Goal: Information Seeking & Learning: Check status

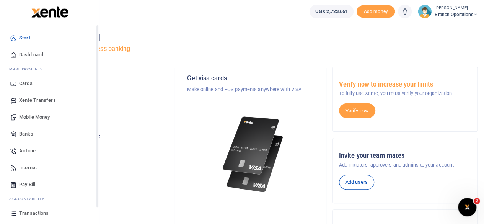
scroll to position [49, 0]
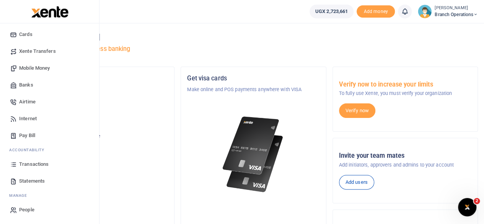
click at [33, 165] on span "Transactions" at bounding box center [33, 164] width 29 height 8
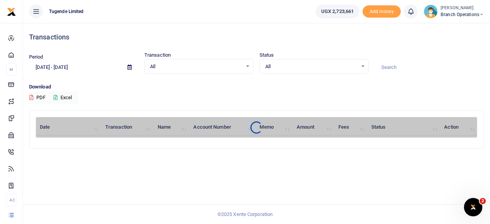
click at [129, 64] on span at bounding box center [129, 67] width 17 height 13
click at [130, 65] on icon at bounding box center [130, 67] width 4 height 5
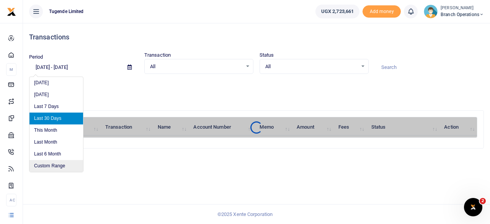
click at [49, 163] on li "Custom Range" at bounding box center [56, 166] width 54 height 12
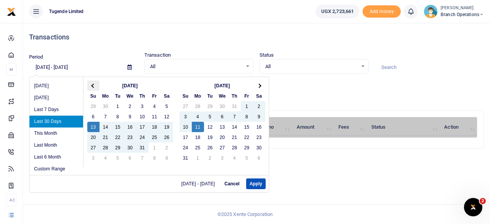
click at [93, 84] on span at bounding box center [93, 85] width 4 height 4
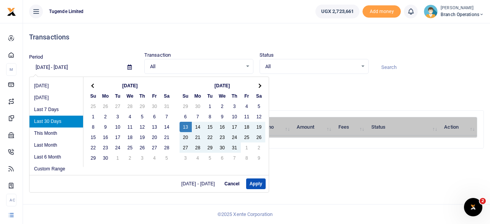
click at [93, 84] on span at bounding box center [93, 85] width 4 height 4
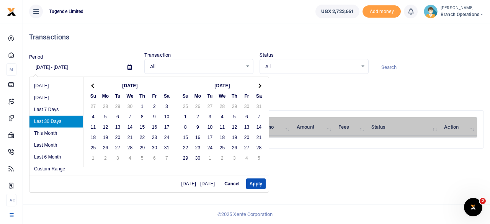
click at [93, 84] on span at bounding box center [93, 85] width 4 height 4
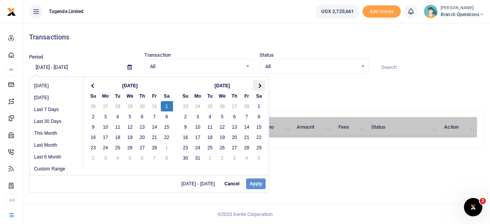
click at [262, 85] on th at bounding box center [259, 85] width 12 height 10
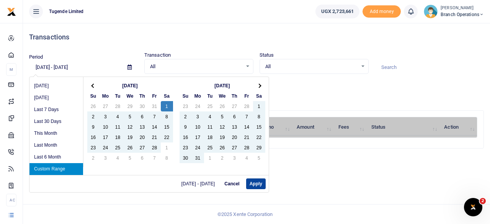
click at [255, 183] on button "Apply" at bounding box center [256, 183] width 20 height 11
type input "02/01/2025 - 08/11/2025"
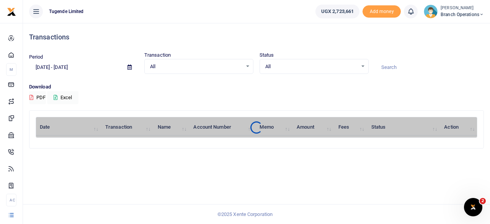
click at [391, 70] on input at bounding box center [429, 67] width 109 height 13
paste input "TLUG-015910"
click at [393, 64] on input "TLUG-015910" at bounding box center [429, 67] width 109 height 13
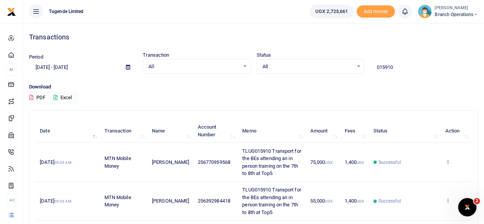
type input "015910"
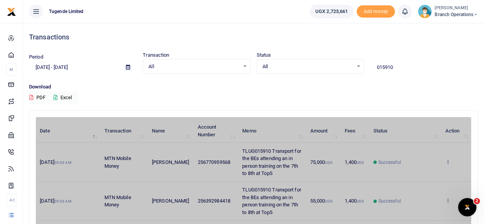
click at [393, 88] on p "Download" at bounding box center [253, 87] width 449 height 8
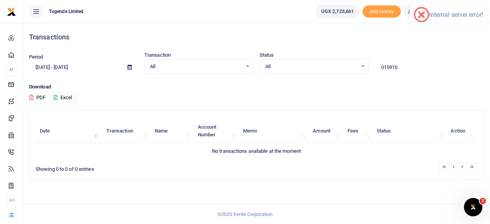
click at [411, 71] on input "015910" at bounding box center [429, 67] width 109 height 13
click at [403, 70] on input "015910" at bounding box center [429, 67] width 109 height 13
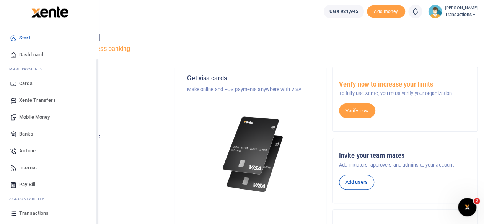
scroll to position [49, 0]
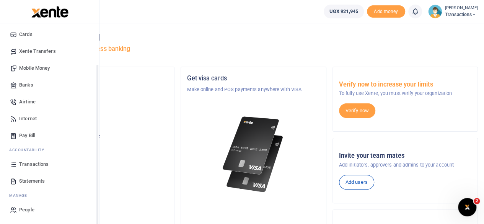
click at [39, 160] on span "Transactions" at bounding box center [33, 164] width 29 height 8
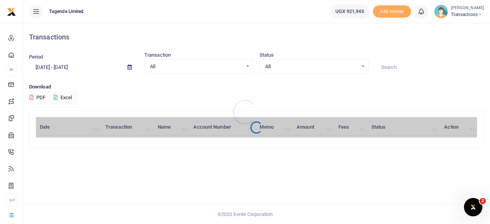
click at [397, 69] on div at bounding box center [245, 112] width 490 height 224
click at [397, 69] on input at bounding box center [429, 67] width 109 height 13
paste input "UGB256L"
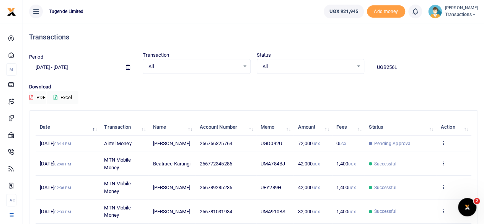
click at [397, 69] on input "UGB256L" at bounding box center [425, 67] width 108 height 13
type input "UGB256L"
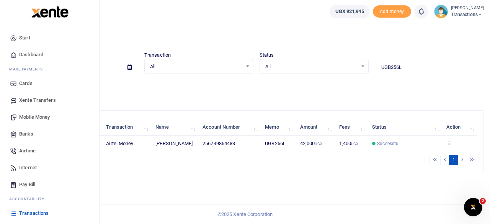
click at [25, 116] on span "Mobile Money" at bounding box center [34, 117] width 31 height 8
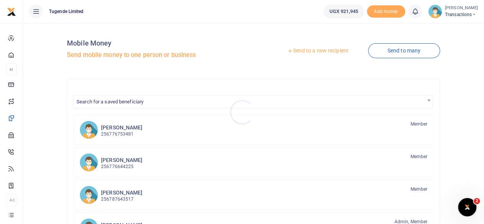
click at [316, 51] on div at bounding box center [242, 112] width 484 height 224
click at [316, 51] on link "Send to a new recipient" at bounding box center [318, 51] width 100 height 14
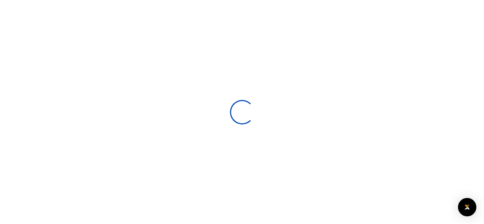
select select
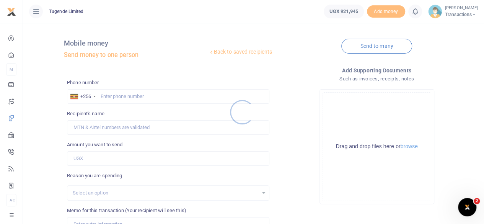
click at [151, 93] on div at bounding box center [242, 112] width 484 height 224
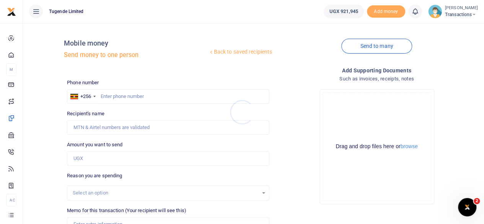
click at [151, 93] on div at bounding box center [242, 112] width 484 height 224
click at [140, 97] on input "text" at bounding box center [168, 96] width 203 height 15
paste input "770580844"
type input "770580844"
type input "[PERSON_NAME]"
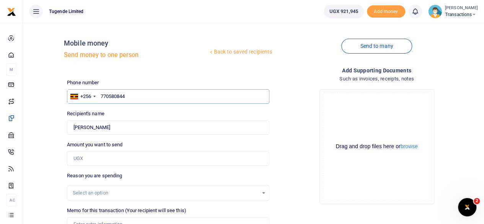
type input "770580844"
click at [126, 156] on input "Amount you want to send" at bounding box center [168, 158] width 203 height 15
paste input "345,000"
type input "345,000"
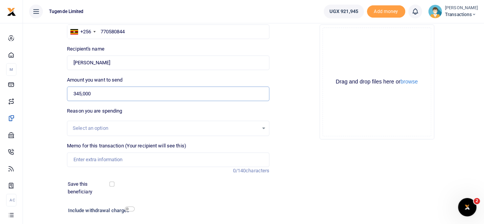
scroll to position [65, 0]
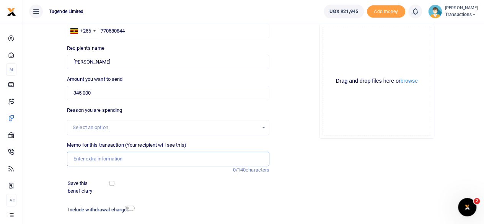
click at [126, 163] on input "Memo for this transaction (Your recipient will see this)" at bounding box center [168, 159] width 203 height 15
paste input "UGD274E"
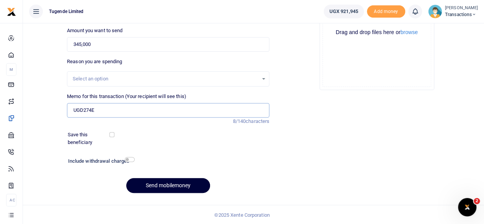
type input "UGD274E"
click at [158, 180] on button "Send mobilemoney" at bounding box center [168, 185] width 84 height 15
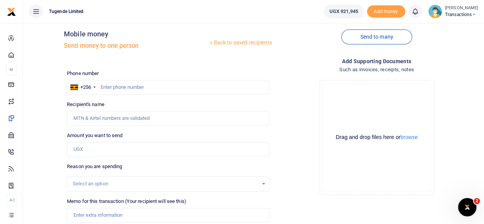
scroll to position [8, 0]
click at [160, 84] on input "text" at bounding box center [168, 88] width 203 height 15
paste input "755019325"
type input "755019325"
type input "[PERSON_NAME]"
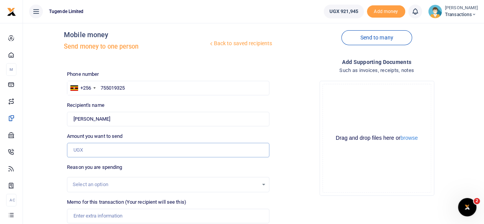
click at [103, 151] on input "Amount you want to send" at bounding box center [168, 150] width 203 height 15
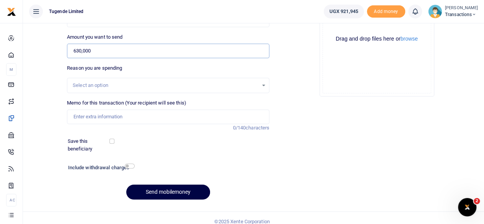
scroll to position [108, 0]
type input "630,000"
click at [130, 111] on input "Memo for this transaction (Your recipient will see this)" at bounding box center [168, 116] width 203 height 15
paste input "TUG/JNJ/317-Jinja"
click at [85, 116] on input "TUG/JNJ/317-Jinja" at bounding box center [168, 116] width 203 height 15
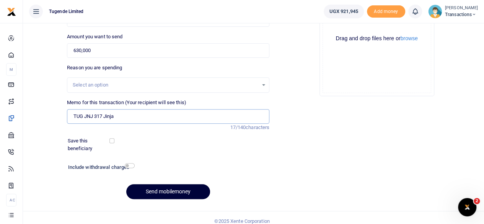
type input "TUG JNJ 317 Jinja"
click at [159, 191] on button "Send mobilemoney" at bounding box center [168, 191] width 84 height 15
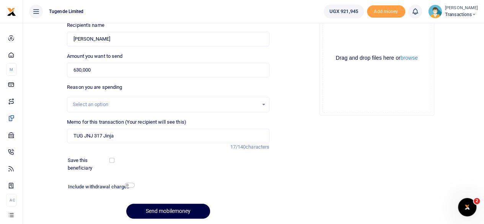
scroll to position [114, 0]
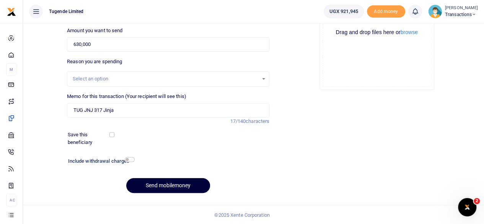
click at [178, 183] on button "Send mobilemoney" at bounding box center [168, 185] width 84 height 15
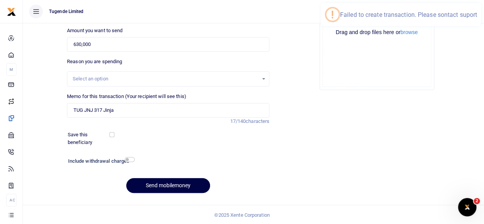
click at [276, 161] on div "Add supporting Documents Such as invoices, receipts, notes Drop your files here…" at bounding box center [377, 75] width 209 height 247
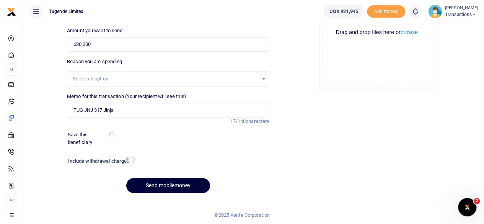
click at [180, 183] on button "Send mobilemoney" at bounding box center [168, 185] width 84 height 15
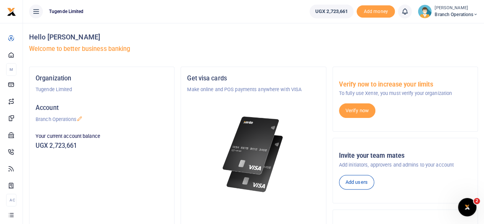
click at [254, 56] on div "Hello [PERSON_NAME] Welcome to better business banking" at bounding box center [253, 45] width 449 height 44
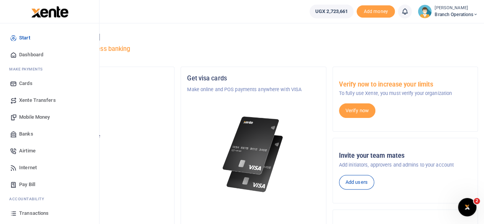
click at [34, 98] on span "Xente Transfers" at bounding box center [37, 100] width 37 height 8
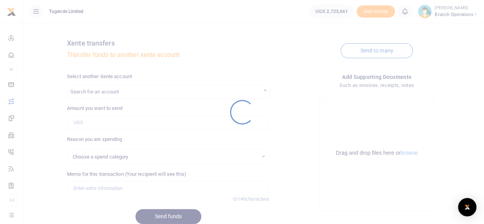
select select
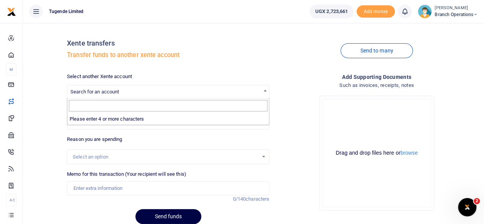
click at [266, 92] on span at bounding box center [266, 90] width 8 height 10
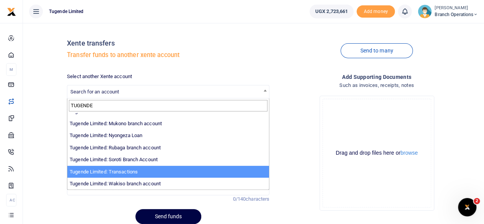
scroll to position [15, 0]
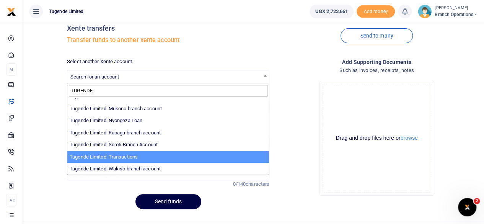
type input "TUGENDE"
select select "3085"
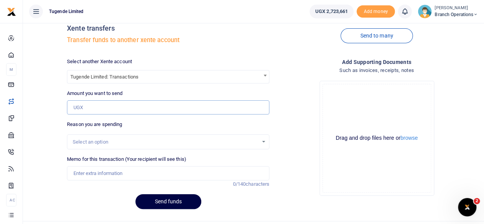
click at [137, 106] on input "Amount you want to send" at bounding box center [168, 107] width 203 height 15
type input "2,500,000"
click at [121, 172] on input "Memo for this transaction (Your recipient will see this)" at bounding box center [168, 173] width 203 height 15
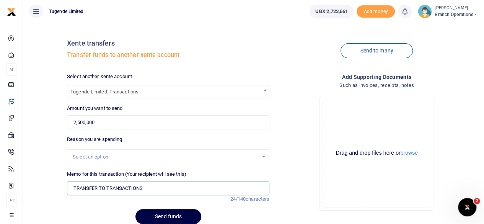
scroll to position [31, 0]
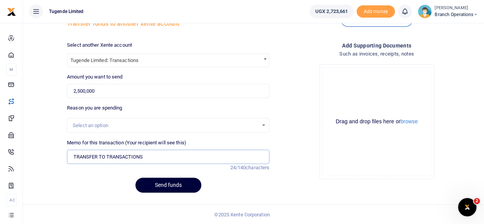
type input "TRANSFER TO TRANSACTIONS"
click at [185, 182] on button "Send funds" at bounding box center [169, 185] width 66 height 15
click at [175, 183] on button "Send funds" at bounding box center [169, 185] width 66 height 15
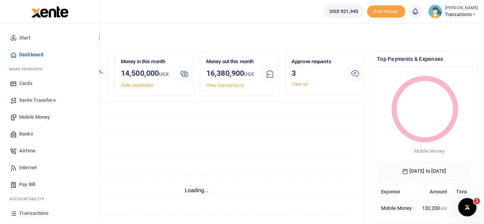
click at [30, 113] on link "Mobile Money" at bounding box center [49, 117] width 87 height 17
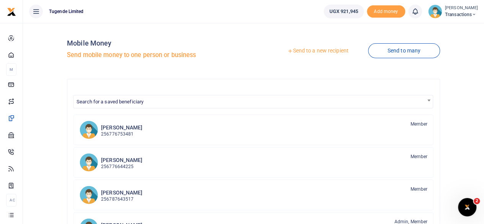
click at [315, 49] on link "Send to a new recipient" at bounding box center [318, 51] width 100 height 14
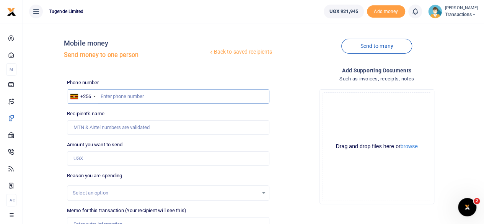
paste input "757047811"
click at [145, 95] on input "text" at bounding box center [168, 96] width 203 height 15
type input "757047811"
type input "Blair Niwamanya"
click at [138, 156] on input "Amount you want to send" at bounding box center [168, 158] width 203 height 15
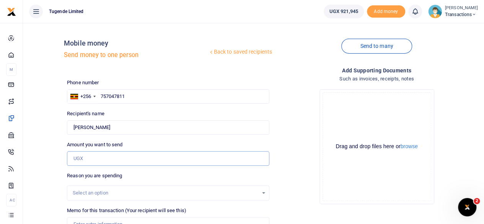
paste input "82,000"
type input "82,000"
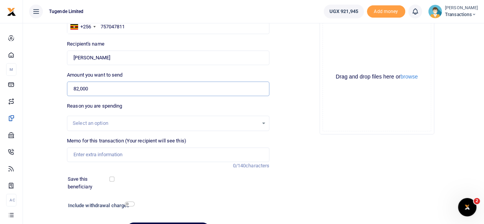
scroll to position [76, 0]
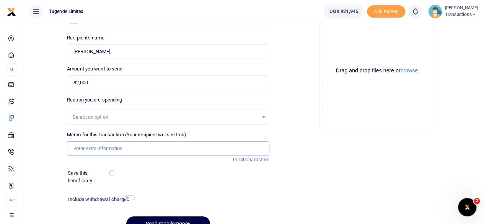
click at [123, 151] on input "Memo for this transaction (Your recipient will see this)" at bounding box center [168, 148] width 203 height 15
paste input "UGD817G and UGC599M"
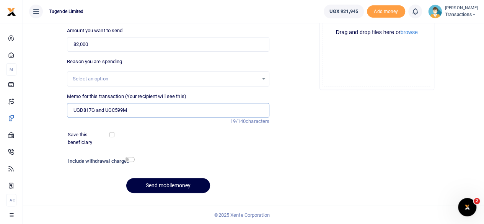
type input "UGD817G and UGC599M"
click at [169, 177] on div "Phone number +256 Uganda +256 757047811 Phone is required. Recipient's name Fou…" at bounding box center [168, 82] width 209 height 234
click at [169, 188] on button "Send mobilemoney" at bounding box center [168, 185] width 84 height 15
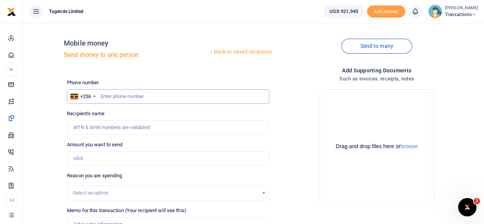
click at [141, 96] on input "text" at bounding box center [168, 96] width 203 height 15
paste input "766663429"
type input "766663429"
type input "Joel Ssenyojjo"
type input "766663429"
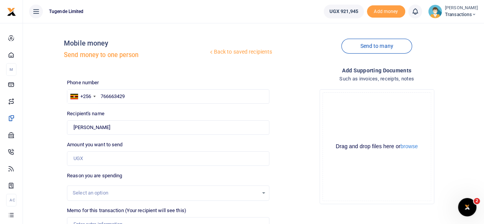
click at [122, 150] on div "Amount you want to send Amount is required." at bounding box center [168, 153] width 203 height 25
click at [118, 160] on input "Amount you want to send" at bounding box center [168, 158] width 203 height 15
paste input "92,000"
type input "92,000"
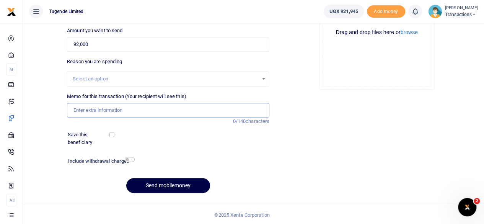
click at [149, 108] on input "Memo for this transaction (Your recipient will see this)" at bounding box center [168, 110] width 203 height 15
paste input "UGA133Y"
type input "UGA133Y"
click at [167, 186] on button "Send mobilemoney" at bounding box center [168, 185] width 84 height 15
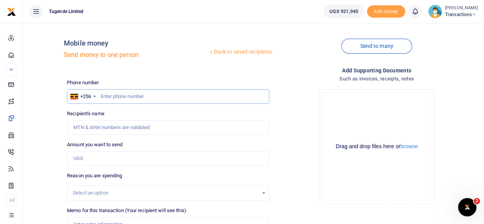
click at [150, 98] on input "text" at bounding box center [168, 96] width 203 height 15
paste input "773596170"
type input "773596170"
type input "[PERSON_NAME]"
type input "773596170"
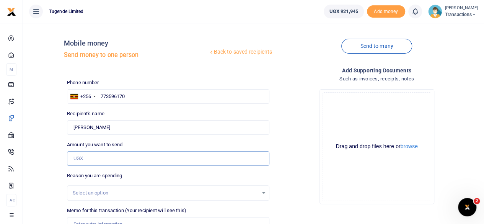
click at [126, 161] on input "Amount you want to send" at bounding box center [168, 158] width 203 height 15
paste input "52,000"
type input "52,000"
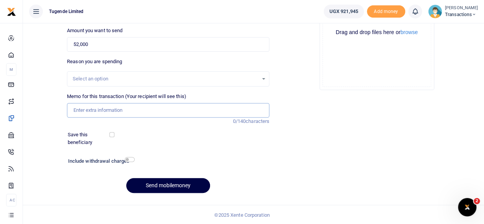
click at [144, 109] on input "Memo for this transaction (Your recipient will see this)" at bounding box center [168, 110] width 203 height 15
paste input "UGC124J"
type input "UGC124J"
click at [175, 181] on button "Send mobilemoney" at bounding box center [168, 185] width 84 height 15
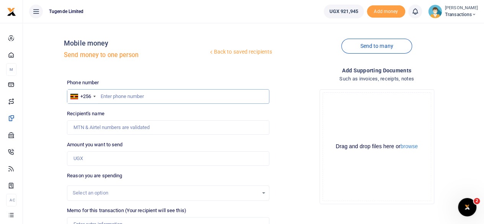
click at [136, 97] on input "text" at bounding box center [168, 96] width 203 height 15
paste input "751550516"
type input "751550516"
type input "Moses Mukungu"
click at [124, 160] on input "Amount you want to send" at bounding box center [168, 158] width 203 height 15
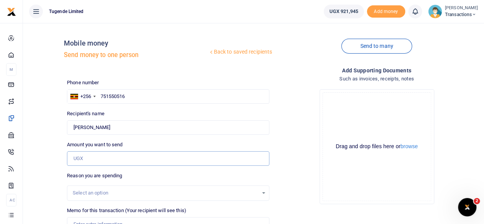
paste input "45,000"
type input "45,000"
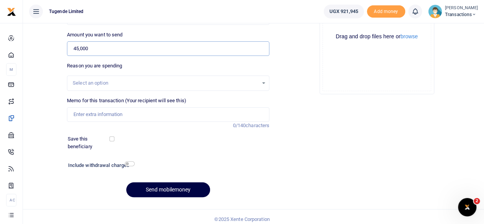
scroll to position [113, 0]
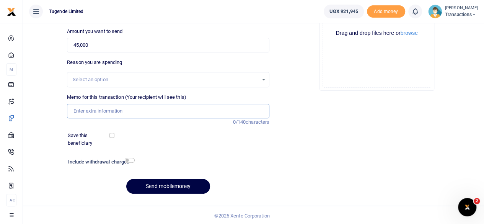
click at [119, 108] on input "Memo for this transaction (Your recipient will see this)" at bounding box center [168, 111] width 203 height 15
paste input "UGA441X"
type input "UGA441X"
click at [169, 183] on button "Send mobilemoney" at bounding box center [168, 186] width 84 height 15
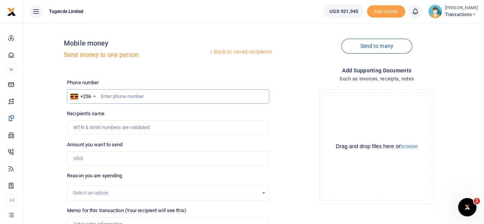
click at [156, 98] on input "text" at bounding box center [168, 96] width 203 height 15
paste input "777691198"
type input "777691198"
type input "Winfred Kibingo"
click at [124, 160] on input "Amount you want to send" at bounding box center [168, 158] width 203 height 15
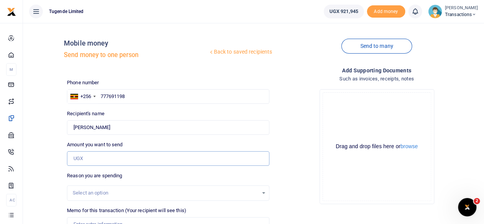
paste input "50000"
type input "50,000"
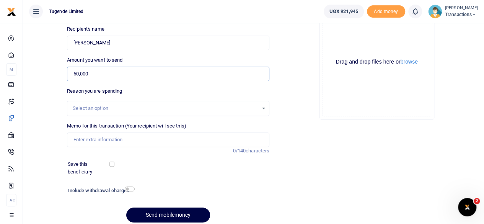
scroll to position [86, 0]
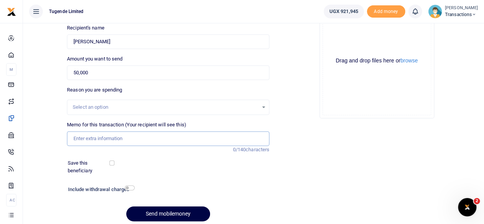
click at [140, 141] on input "Memo for this transaction (Your recipient will see this)" at bounding box center [168, 138] width 203 height 15
paste input "UGE903B"
type input "UGE903B"
click at [158, 210] on button "Send mobilemoney" at bounding box center [168, 213] width 84 height 15
click at [183, 207] on button "Send mobilemoney" at bounding box center [168, 213] width 84 height 15
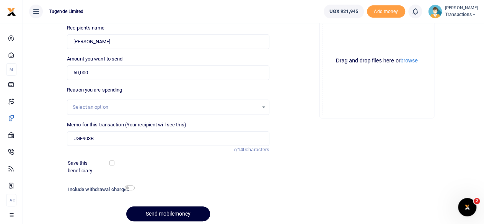
click at [150, 209] on button "Send mobilemoney" at bounding box center [168, 213] width 84 height 15
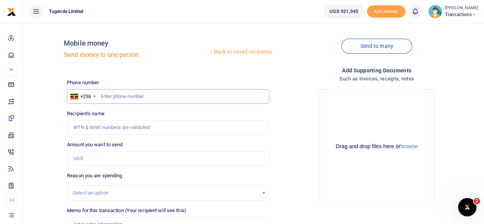
click at [141, 94] on input "text" at bounding box center [168, 96] width 203 height 15
paste input "741597291"
type input "741597291"
type input "Joseph Nnyanzi"
click at [136, 156] on input "Amount you want to send" at bounding box center [168, 158] width 203 height 15
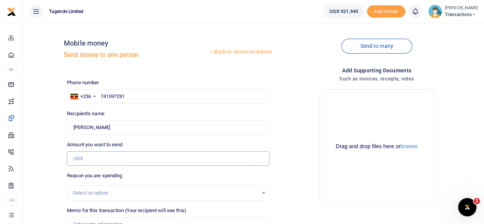
paste input "45,000"
type input "45,000"
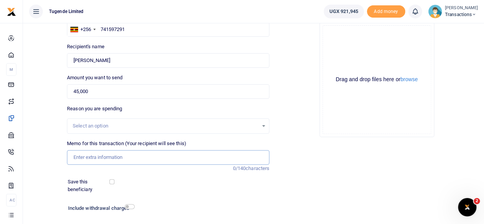
click at [147, 157] on input "Memo for this transaction (Your recipient will see this)" at bounding box center [168, 157] width 203 height 15
paste input "UFY557N"
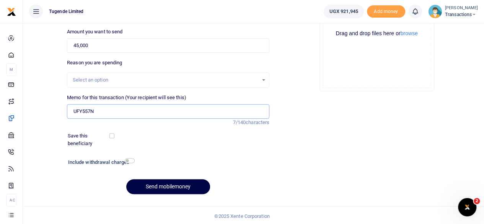
scroll to position [114, 0]
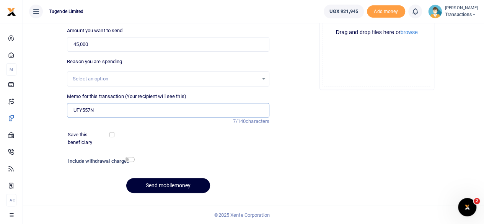
type input "UFY557N"
click at [169, 188] on button "Send mobilemoney" at bounding box center [168, 185] width 84 height 15
click at [168, 180] on button "Send mobilemoney" at bounding box center [168, 185] width 84 height 15
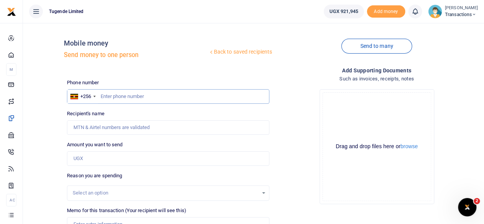
click at [141, 96] on input "text" at bounding box center [168, 96] width 203 height 15
paste input "783754100"
type input "783754100"
type input "[PERSON_NAME]"
type input "783754100"
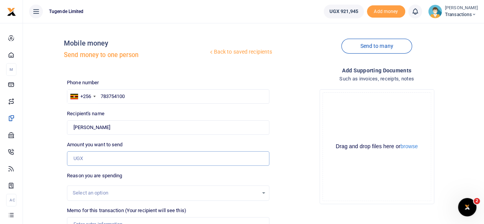
click at [123, 157] on input "Amount you want to send" at bounding box center [168, 158] width 203 height 15
paste input "50,000"
type input "50,000"
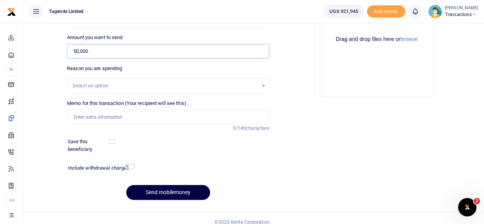
scroll to position [109, 0]
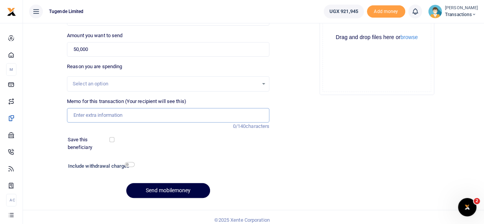
click at [124, 114] on input "Memo for this transaction (Your recipient will see this)" at bounding box center [168, 115] width 203 height 15
paste input "UMA628CX"
type input "UMA628CX"
click at [156, 188] on button "Send mobilemoney" at bounding box center [168, 190] width 84 height 15
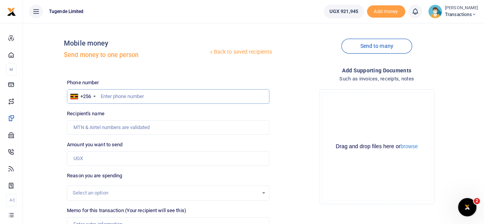
click at [128, 101] on input "text" at bounding box center [168, 96] width 203 height 15
paste input "701615801"
type input "701615801"
type input "Frank Zziwa"
click at [131, 158] on input "Amount you want to send" at bounding box center [168, 158] width 203 height 15
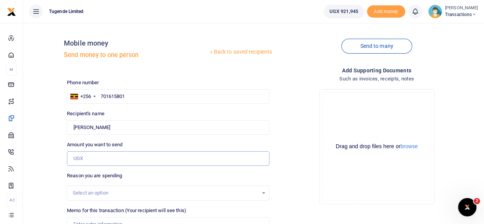
paste input "22000"
type input "22,000"
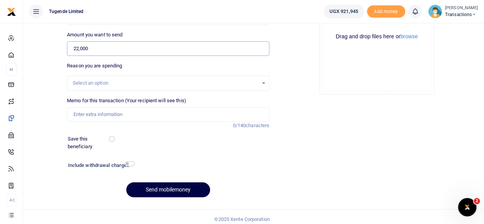
scroll to position [114, 0]
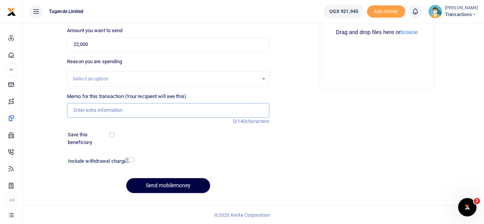
click at [137, 112] on input "Memo for this transaction (Your recipient will see this)" at bounding box center [168, 110] width 203 height 15
paste input "UMA630AF"
type input "UMA630AF"
click at [165, 185] on button "Send mobilemoney" at bounding box center [168, 185] width 84 height 15
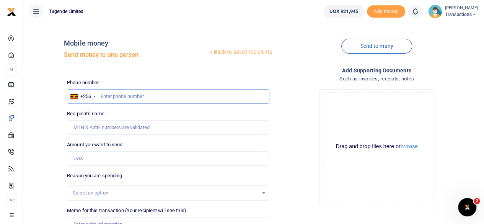
click at [142, 96] on input "text" at bounding box center [168, 96] width 203 height 15
paste input "782794175"
type input "782794175"
type input "Issa Mugabi"
type input "782794175"
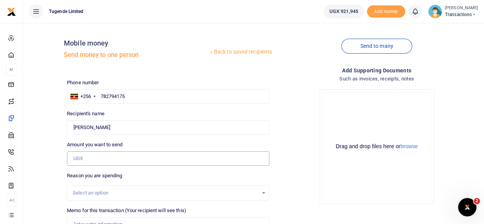
click at [136, 158] on input "Amount you want to send" at bounding box center [168, 158] width 203 height 15
paste input "50,000"
type input "50,000"
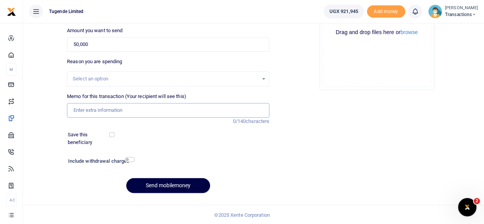
click at [133, 115] on input "Memo for this transaction (Your recipient will see this)" at bounding box center [168, 110] width 203 height 15
paste input "UMA030CB"
type input "UMA030CB"
click at [156, 183] on button "Send mobilemoney" at bounding box center [168, 185] width 84 height 15
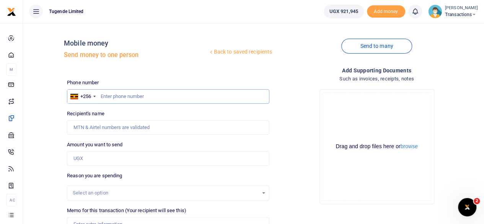
click at [168, 93] on input "text" at bounding box center [168, 96] width 203 height 15
paste input "0707199288"
type input "0707199288"
click at [103, 96] on input "0707199288" at bounding box center [168, 96] width 203 height 15
type input "Abubakar Mayungule"
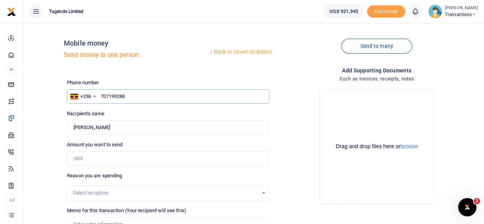
type input "707199288"
click at [131, 161] on input "Amount you want to send" at bounding box center [168, 158] width 203 height 15
type input "35,000"
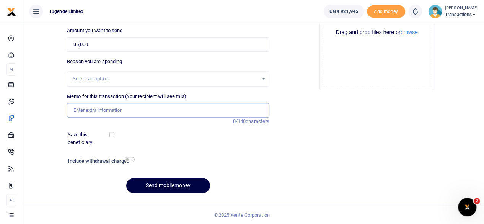
click at [133, 114] on input "Memo for this transaction (Your recipient will see this)" at bounding box center [168, 110] width 203 height 15
paste input "UGF862Z"
type input "UGF862Z"
click at [163, 182] on button "Send mobilemoney" at bounding box center [168, 185] width 84 height 15
type input "707199288"
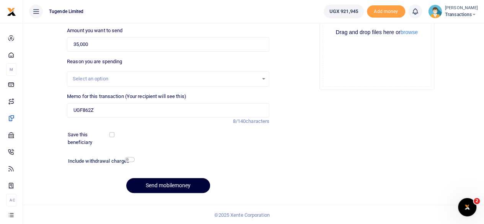
click at [173, 181] on button "Send mobilemoney" at bounding box center [168, 185] width 84 height 15
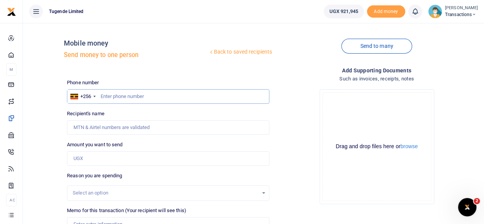
click at [123, 102] on input "text" at bounding box center [168, 96] width 203 height 15
paste input "781031934"
type input "781031934"
type input "John Bosco Olinga"
type input "781031934"
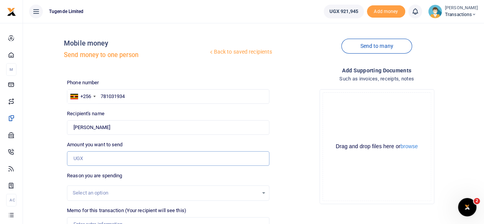
click at [131, 157] on input "Amount you want to send" at bounding box center [168, 158] width 203 height 15
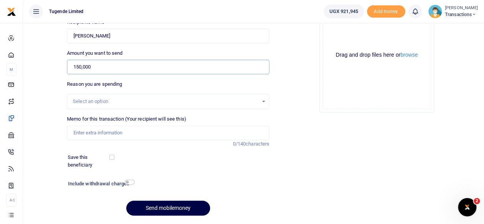
scroll to position [96, 0]
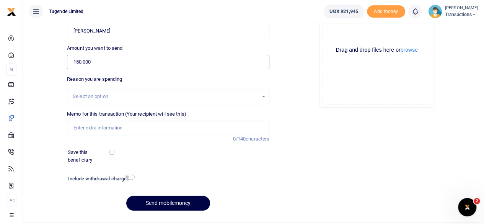
type input "150,000"
click at [110, 130] on input "Memo for this transaction (Your recipient will see this)" at bounding box center [168, 128] width 203 height 15
paste input "UGC570F and UGH403G"
type input "UGC570F and UGH403G"
click at [153, 203] on button "Send mobilemoney" at bounding box center [168, 203] width 84 height 15
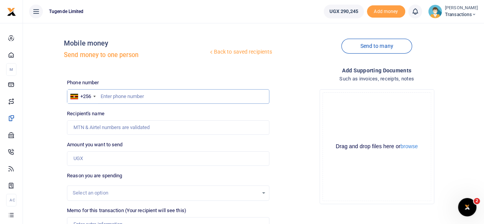
click at [130, 100] on input "text" at bounding box center [168, 96] width 203 height 15
paste input "776952763"
type input "776952763"
type input "[PERSON_NAME]"
type input "776952763"
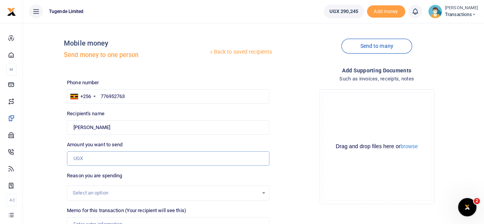
click at [158, 160] on input "Amount you want to send" at bounding box center [168, 158] width 203 height 15
paste input "145,000"
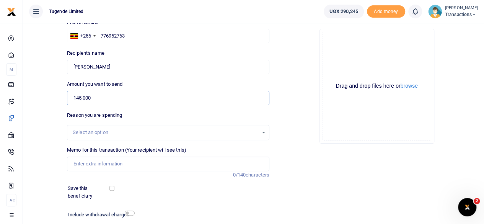
scroll to position [63, 0]
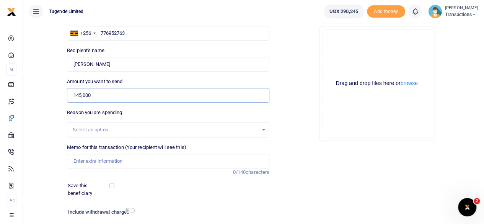
type input "145,000"
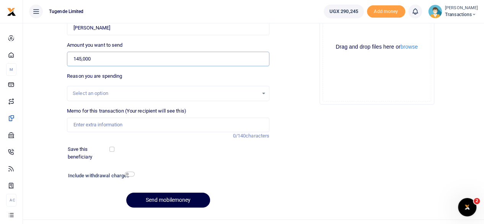
scroll to position [100, 0]
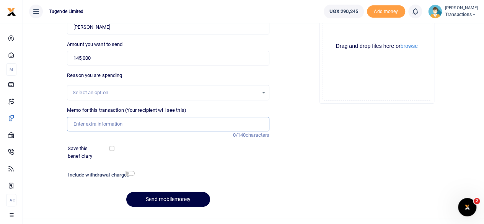
click at [146, 128] on input "Memo for this transaction (Your recipient will see this)" at bounding box center [168, 124] width 203 height 15
paste input "UGA646P"
type input "UGA646P"
click at [162, 196] on button "Send mobilemoney" at bounding box center [168, 199] width 84 height 15
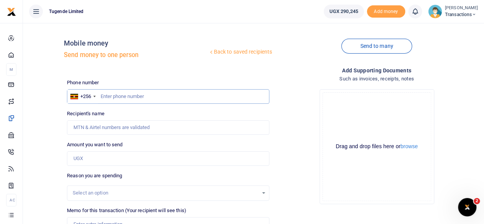
click at [161, 100] on input "text" at bounding box center [168, 96] width 203 height 15
paste input "706438405"
type input "706438405"
type input "Maurisia Nangabi"
click at [139, 163] on input "Amount you want to send" at bounding box center [168, 158] width 203 height 15
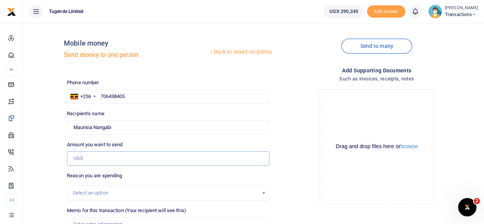
paste input "30,000"
type input "30,000"
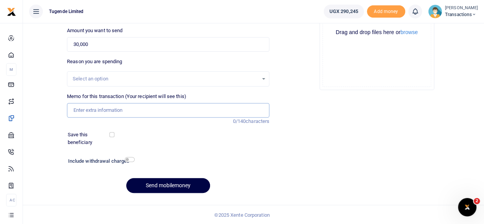
click at [134, 110] on input "Memo for this transaction (Your recipient will see this)" at bounding box center [168, 110] width 203 height 15
paste input "UGH011Z"
type input "UGH011Z"
click at [156, 183] on button "Send mobilemoney" at bounding box center [168, 185] width 84 height 15
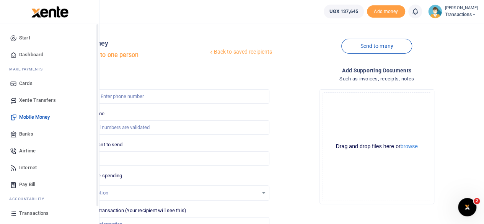
scroll to position [49, 0]
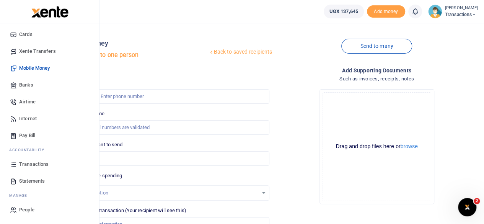
click at [36, 163] on span "Transactions" at bounding box center [33, 164] width 29 height 8
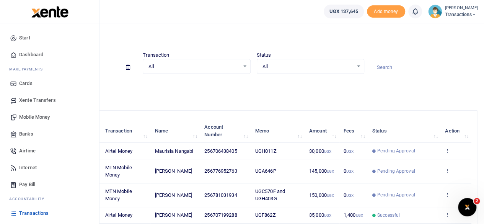
click at [34, 117] on span "Mobile Money" at bounding box center [34, 117] width 31 height 8
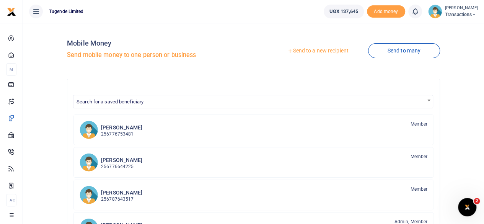
click at [327, 51] on div at bounding box center [242, 112] width 484 height 224
click at [327, 51] on link "Send to a new recipient" at bounding box center [318, 51] width 100 height 14
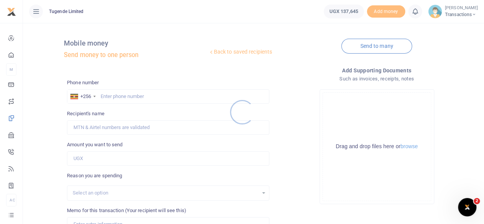
click at [136, 97] on div at bounding box center [242, 112] width 484 height 224
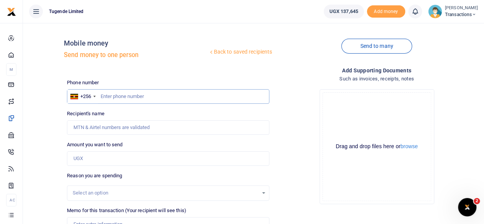
click at [136, 97] on input "text" at bounding box center [168, 96] width 203 height 15
paste input "776989898"
type input "776989898"
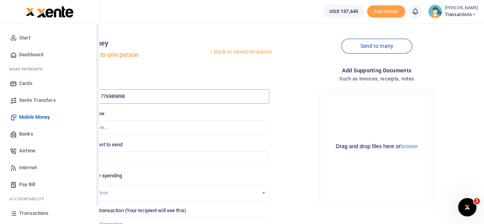
type input "Wilson Kamugisha"
type input "776989898"
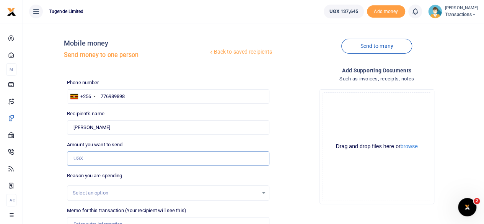
click at [135, 159] on input "Amount you want to send" at bounding box center [168, 158] width 203 height 15
paste input "150,000"
type input "150,000"
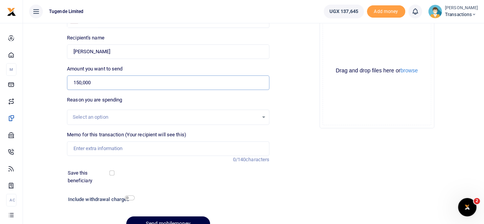
scroll to position [78, 0]
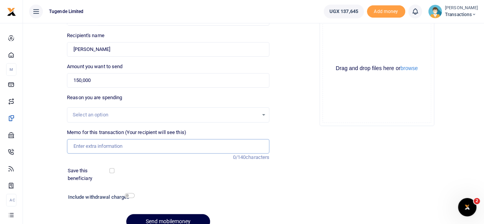
click at [136, 149] on input "Memo for this transaction (Your recipient will see this)" at bounding box center [168, 146] width 203 height 15
paste input "UFL849S"
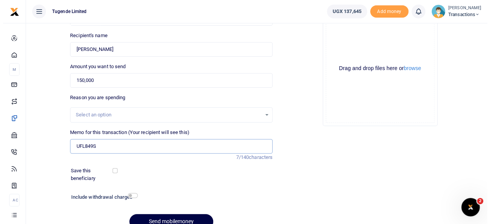
scroll to position [114, 0]
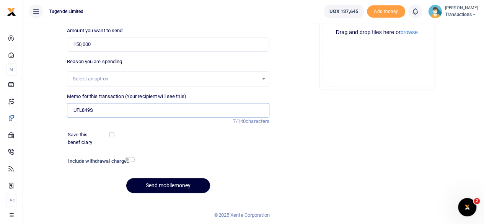
type input "UFL849S"
click at [162, 179] on button "Send mobilemoney" at bounding box center [168, 185] width 84 height 15
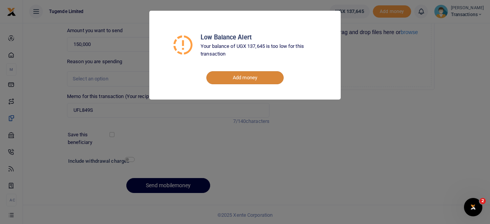
click at [260, 74] on link "Add money" at bounding box center [244, 77] width 77 height 13
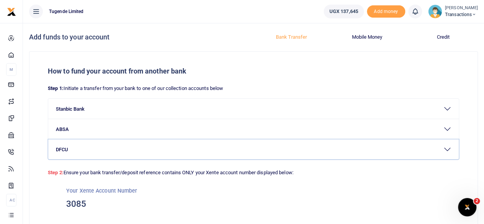
click at [352, 155] on button "DFCU" at bounding box center [253, 149] width 411 height 20
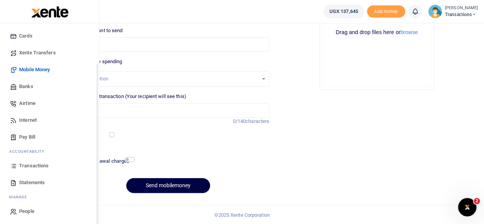
scroll to position [49, 0]
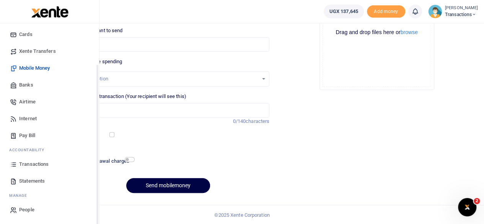
click at [33, 163] on span "Transactions" at bounding box center [33, 164] width 29 height 8
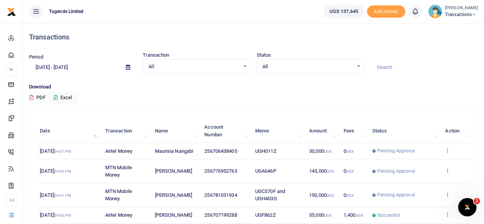
click at [397, 69] on input at bounding box center [425, 67] width 108 height 13
paste input "UGD092U"
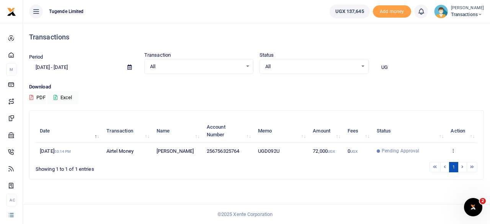
type input "U"
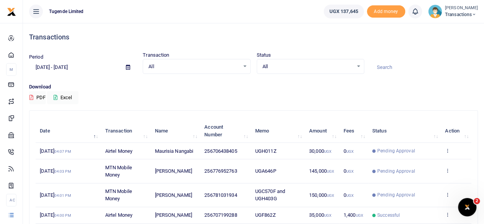
paste input "UMA488BL"
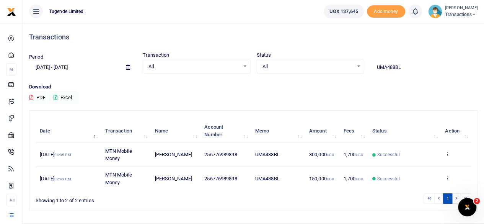
click at [448, 176] on icon at bounding box center [447, 177] width 5 height 5
click at [419, 146] on link "View details" at bounding box center [420, 148] width 60 height 11
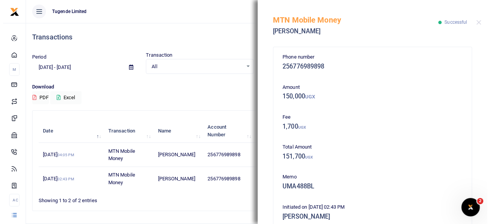
scroll to position [183, 0]
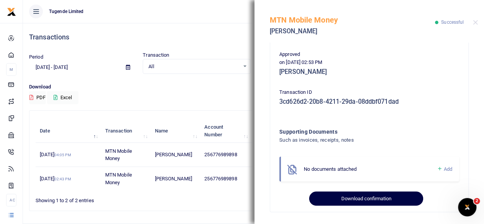
click at [358, 199] on button "Download confirmation" at bounding box center [366, 198] width 114 height 15
click at [369, 198] on button "Download confirmation" at bounding box center [366, 198] width 114 height 15
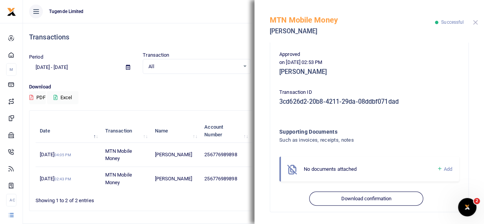
click at [474, 21] on button "Close" at bounding box center [475, 22] width 5 height 5
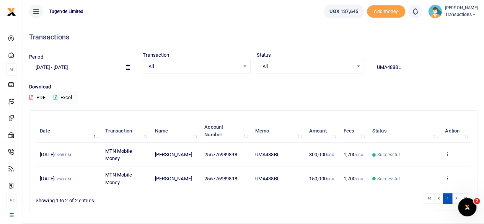
click at [412, 64] on input "UMA488BL" at bounding box center [425, 67] width 108 height 13
paste input "769AJ"
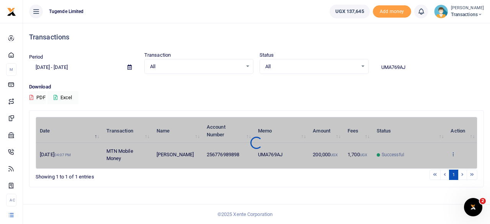
click at [455, 153] on div "Date Transaction Name Account Number Memo Amount Fees Status Action 17th Jul 20…" at bounding box center [257, 143] width 442 height 52
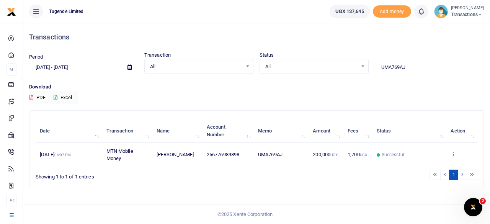
click at [455, 153] on icon at bounding box center [453, 153] width 5 height 5
click at [442, 165] on link "View details" at bounding box center [447, 167] width 60 height 11
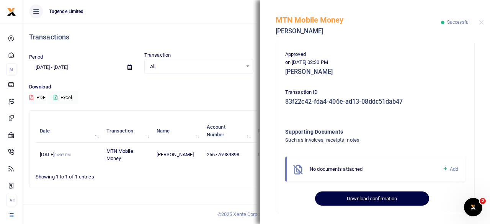
click at [368, 198] on button "Download confirmation" at bounding box center [372, 198] width 114 height 15
click at [368, 198] on button "Downloading" at bounding box center [372, 198] width 114 height 15
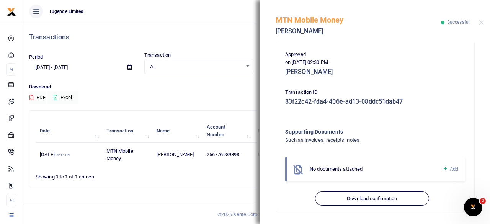
click at [479, 22] on div "MTN Mobile Money Wilson Kamugisha Successful" at bounding box center [375, 21] width 230 height 43
click at [481, 23] on button "Close" at bounding box center [481, 22] width 5 height 5
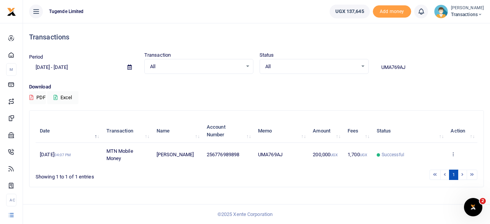
click at [412, 67] on input "UMA769AJ" at bounding box center [429, 67] width 109 height 13
paste input "404CT"
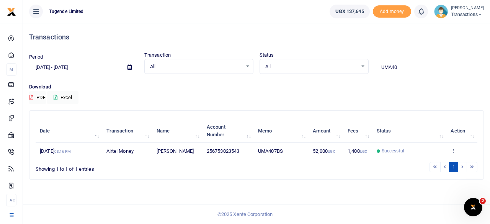
click at [404, 70] on input "UMA40" at bounding box center [429, 67] width 109 height 13
paste input "Mbale Suspicious Theft"
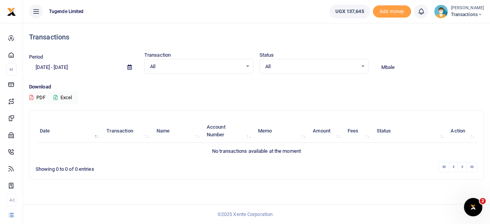
type input "Mbale"
click at [128, 69] on icon at bounding box center [130, 67] width 4 height 5
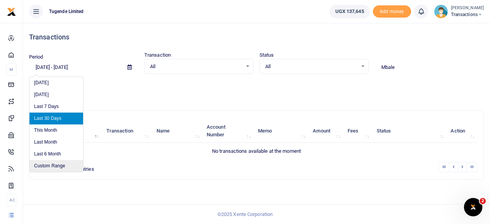
click at [49, 164] on li "Custom Range" at bounding box center [56, 166] width 54 height 12
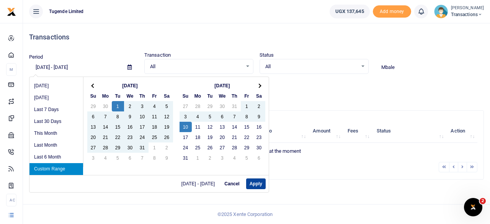
click at [255, 183] on button "Apply" at bounding box center [256, 183] width 20 height 11
type input "07/01/2025 - 08/10/2025"
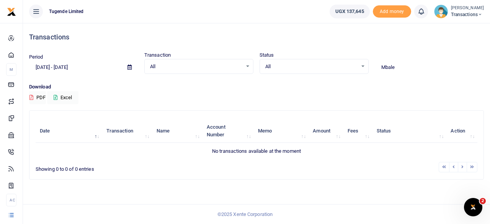
click at [405, 67] on input "Mbale" at bounding box center [429, 67] width 109 height 13
type input "M"
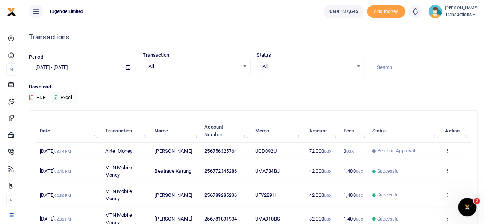
paste input "UMA404CT"
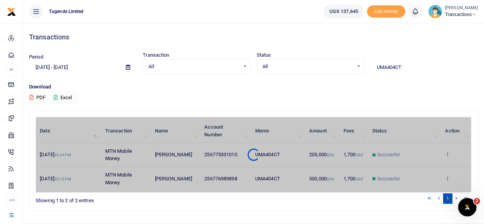
click at [448, 175] on div "Date Transaction Name Account Number Memo Amount Fees Status Action 2nd Jul 202…" at bounding box center [254, 155] width 436 height 76
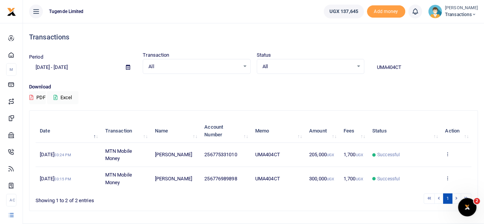
click at [448, 175] on icon at bounding box center [447, 177] width 5 height 5
click at [409, 147] on link "View details" at bounding box center [420, 148] width 60 height 11
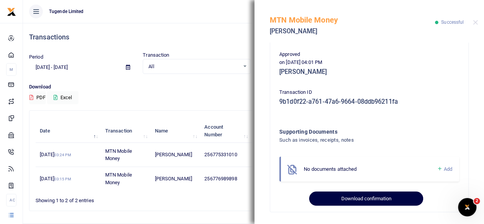
click at [358, 194] on button "Download confirmation" at bounding box center [366, 198] width 114 height 15
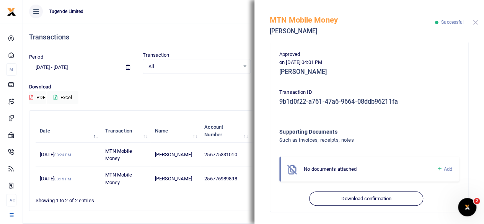
click at [476, 21] on button "Close" at bounding box center [475, 22] width 5 height 5
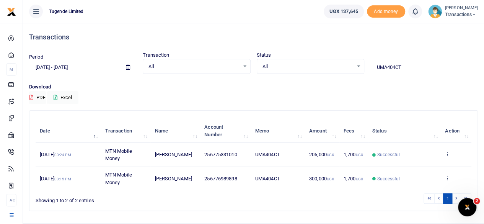
click at [410, 66] on input "UMA404CT" at bounding box center [425, 67] width 108 height 13
paste input "GH241D"
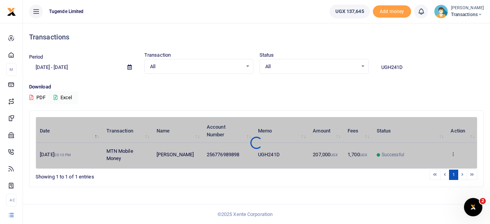
click at [454, 151] on div "Date Transaction Name Account Number Memo Amount Fees Status Action 22nd Jul 20…" at bounding box center [257, 143] width 442 height 52
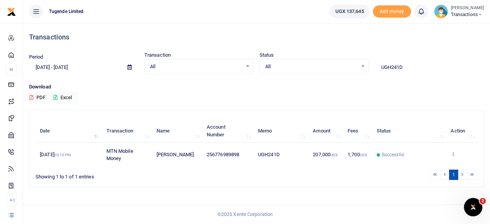
click at [454, 151] on icon at bounding box center [453, 153] width 5 height 5
click at [438, 163] on link "View details" at bounding box center [447, 167] width 60 height 11
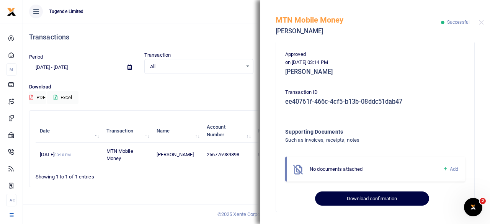
click at [366, 201] on button "Download confirmation" at bounding box center [372, 198] width 114 height 15
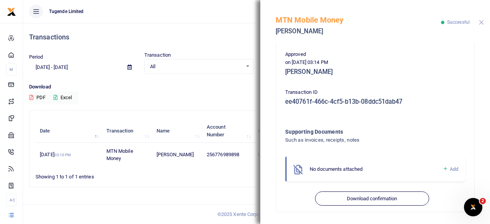
click at [480, 21] on button "Close" at bounding box center [481, 22] width 5 height 5
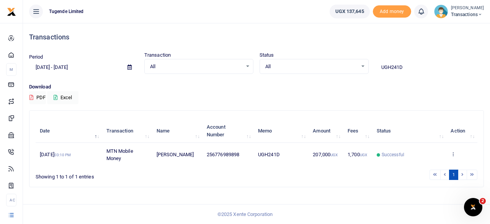
click at [417, 64] on input "UGH241D" at bounding box center [429, 67] width 109 height 13
paste input "FJ888C"
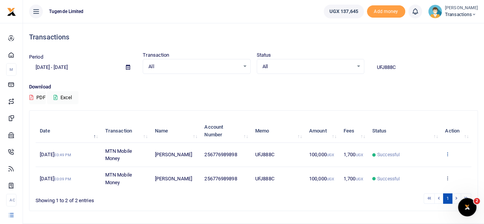
type input "UFJ888C"
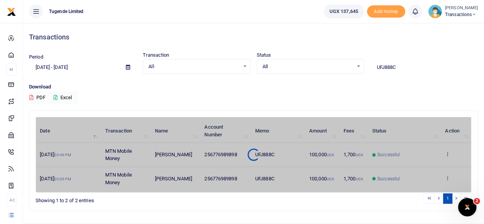
click at [448, 153] on div "Date Transaction Name Account Number Memo Amount Fees Status Action 4th Aug 202…" at bounding box center [254, 155] width 436 height 76
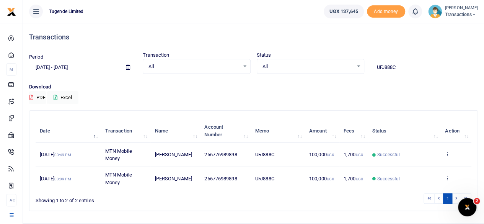
click at [448, 153] on icon at bounding box center [447, 153] width 5 height 5
click at [410, 167] on link "View details" at bounding box center [420, 167] width 60 height 11
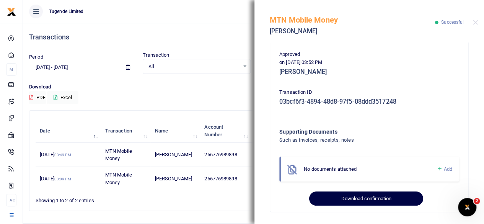
click at [356, 192] on button "Download confirmation" at bounding box center [366, 198] width 114 height 15
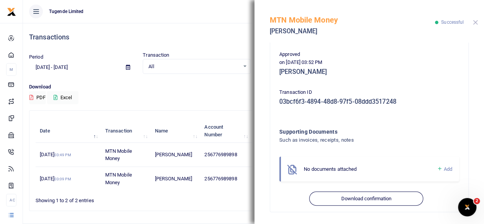
click at [477, 21] on button "Close" at bounding box center [475, 22] width 5 height 5
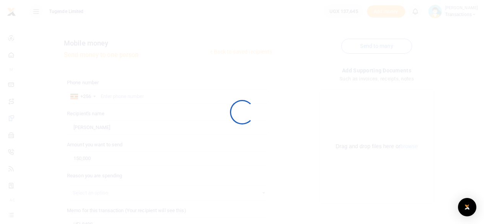
scroll to position [114, 0]
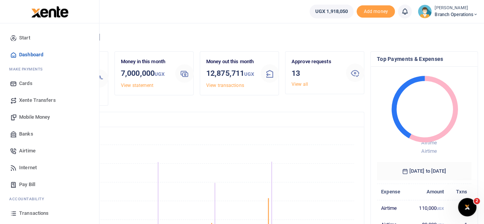
click at [37, 208] on link "Transactions" at bounding box center [49, 213] width 87 height 17
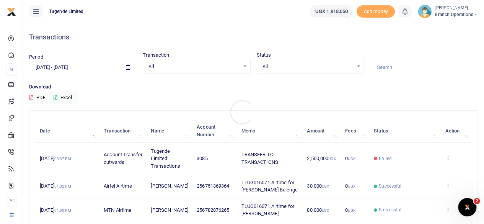
click at [397, 65] on div at bounding box center [242, 112] width 484 height 224
click at [397, 65] on input at bounding box center [425, 67] width 108 height 13
paste input "TLUG-015910"
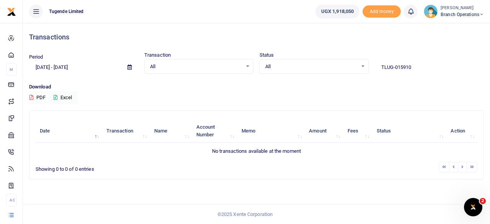
click at [394, 67] on input "TLUG-015910" at bounding box center [429, 67] width 109 height 13
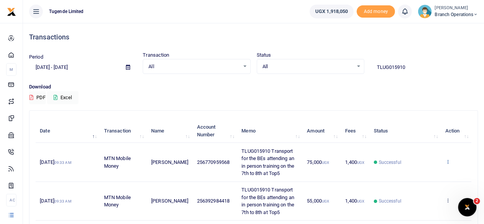
click at [448, 161] on icon at bounding box center [447, 161] width 5 height 5
click at [407, 177] on link "View details" at bounding box center [420, 174] width 60 height 11
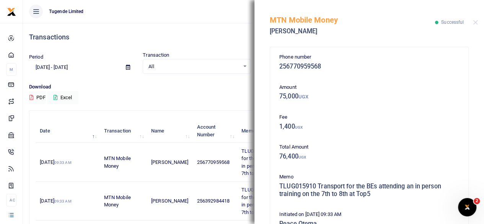
scroll to position [190, 0]
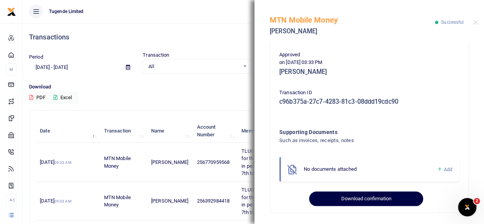
click at [362, 194] on button "Download confirmation" at bounding box center [366, 198] width 114 height 15
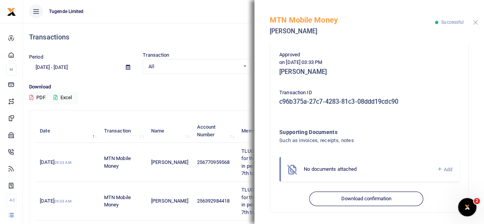
click at [475, 22] on button "Close" at bounding box center [475, 22] width 5 height 5
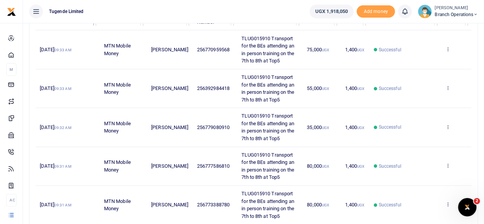
scroll to position [113, 0]
click at [448, 85] on icon at bounding box center [447, 86] width 5 height 5
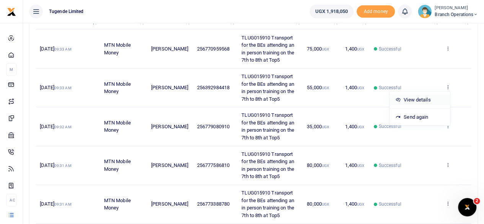
click at [414, 100] on link "View details" at bounding box center [420, 100] width 60 height 11
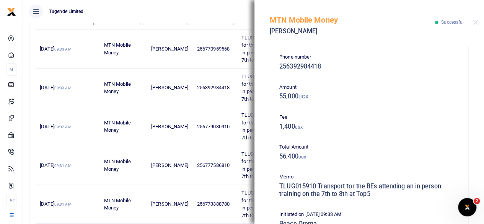
scroll to position [190, 0]
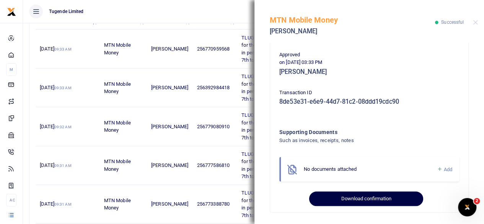
click at [352, 199] on button "Download confirmation" at bounding box center [366, 198] width 114 height 15
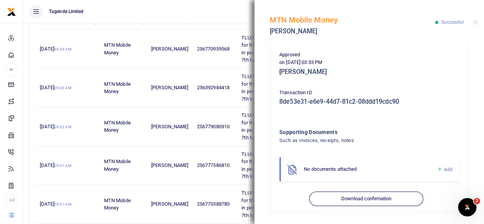
click at [478, 20] on div "MTN Mobile Money Oneka Denish Successful" at bounding box center [370, 21] width 230 height 43
click at [475, 24] on button "Close" at bounding box center [475, 22] width 5 height 5
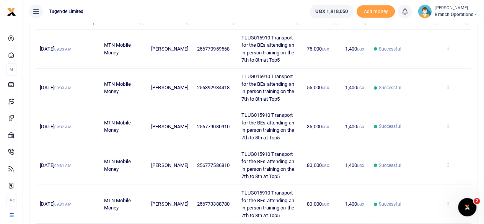
click at [448, 124] on icon at bounding box center [447, 125] width 5 height 5
click at [410, 137] on link "View details" at bounding box center [420, 138] width 60 height 11
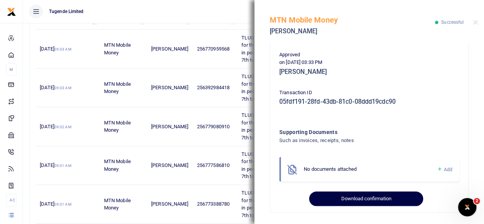
click at [374, 196] on button "Download confirmation" at bounding box center [366, 198] width 114 height 15
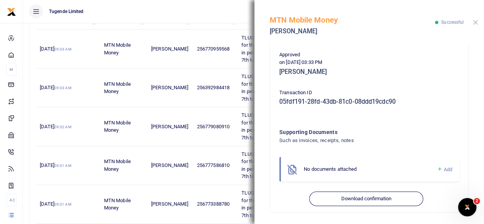
click at [476, 21] on button "Close" at bounding box center [475, 22] width 5 height 5
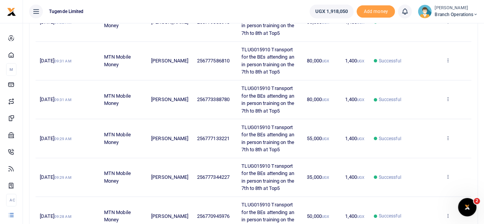
scroll to position [219, 0]
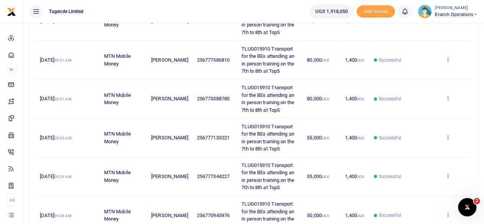
click at [449, 57] on icon at bounding box center [447, 59] width 5 height 5
click at [420, 72] on link "View details" at bounding box center [420, 72] width 60 height 11
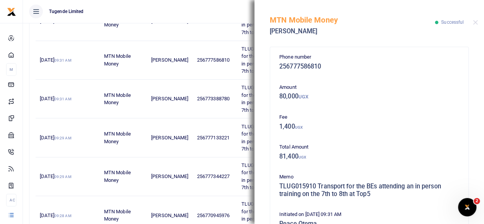
scroll to position [190, 0]
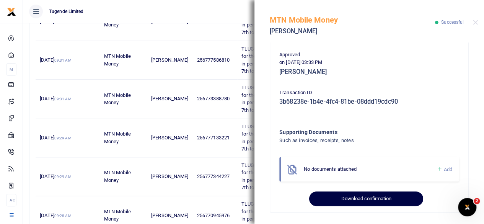
click at [355, 196] on button "Download confirmation" at bounding box center [366, 198] width 114 height 15
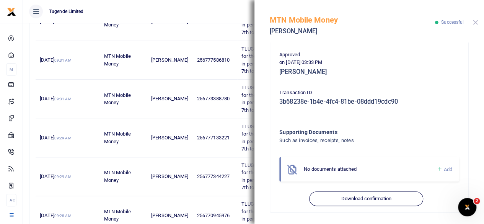
click at [475, 23] on button "Close" at bounding box center [475, 22] width 5 height 5
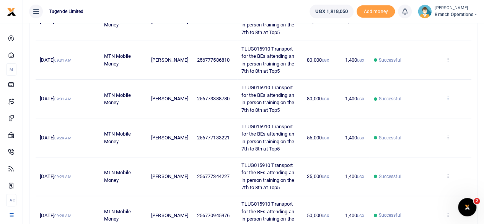
click at [449, 95] on icon at bounding box center [447, 97] width 5 height 5
click at [415, 103] on div "View details Send again" at bounding box center [419, 119] width 61 height 34
click at [450, 95] on icon at bounding box center [447, 97] width 5 height 5
click at [423, 108] on link "View details" at bounding box center [420, 110] width 60 height 11
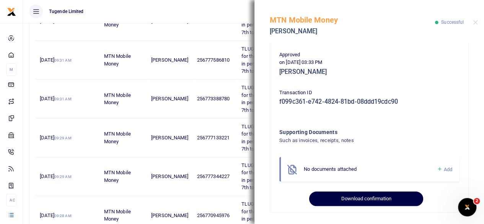
click at [351, 197] on button "Download confirmation" at bounding box center [366, 198] width 114 height 15
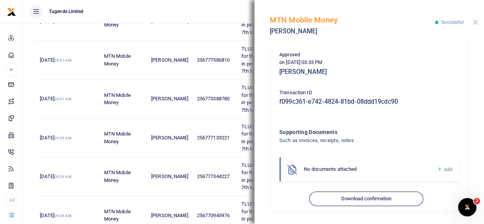
click at [475, 23] on button "Close" at bounding box center [475, 22] width 5 height 5
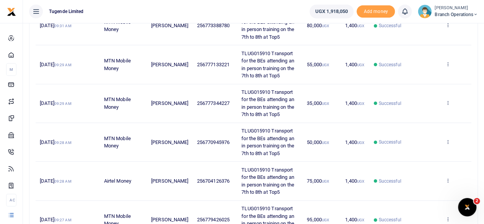
scroll to position [292, 0]
click at [447, 61] on icon at bounding box center [447, 63] width 5 height 5
click at [415, 74] on link "View details" at bounding box center [420, 75] width 60 height 11
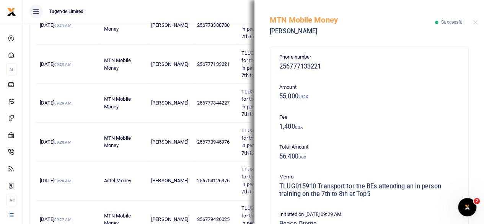
scroll to position [190, 0]
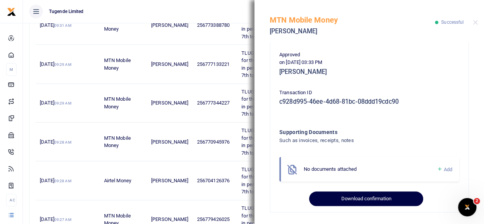
click at [361, 196] on button "Download confirmation" at bounding box center [366, 198] width 114 height 15
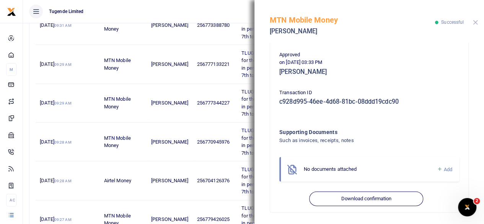
click at [477, 21] on button "Close" at bounding box center [475, 22] width 5 height 5
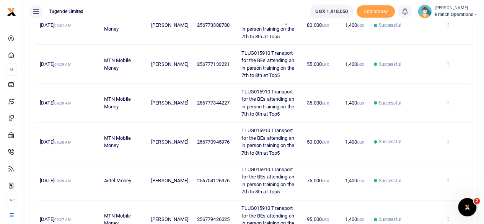
click at [447, 101] on icon at bounding box center [447, 102] width 5 height 5
click at [415, 111] on link "View details" at bounding box center [420, 114] width 60 height 11
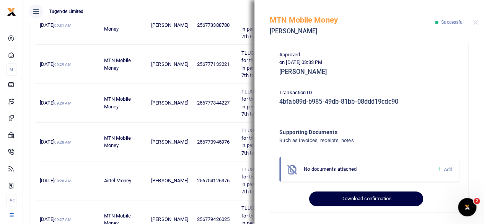
click at [372, 193] on button "Download confirmation" at bounding box center [366, 198] width 114 height 15
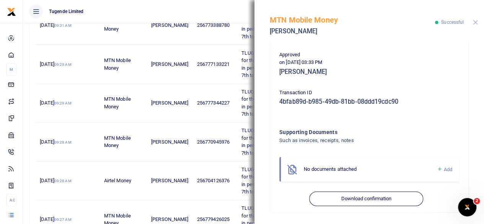
click at [474, 23] on button "Close" at bounding box center [475, 22] width 5 height 5
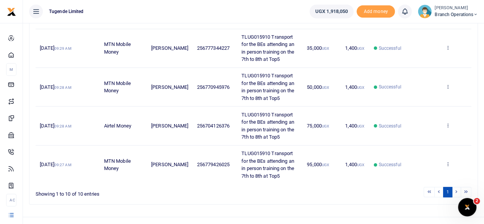
scroll to position [357, 0]
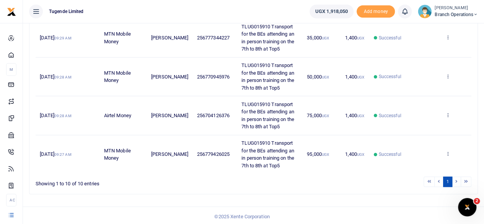
click at [447, 71] on td "View details Send again" at bounding box center [456, 76] width 31 height 39
click at [448, 74] on icon at bounding box center [447, 76] width 5 height 5
click at [416, 83] on link "View details" at bounding box center [420, 88] width 60 height 11
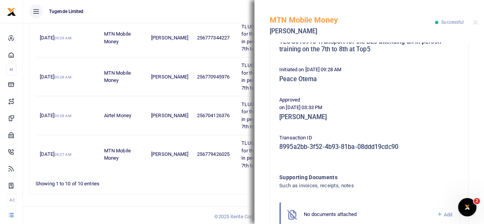
scroll to position [190, 0]
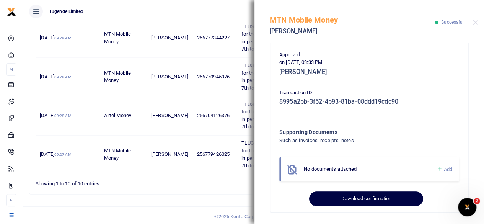
click at [360, 197] on button "Download confirmation" at bounding box center [366, 198] width 114 height 15
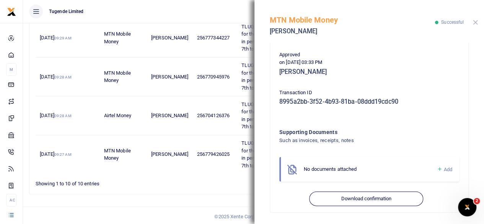
click at [476, 21] on button "Close" at bounding box center [475, 22] width 5 height 5
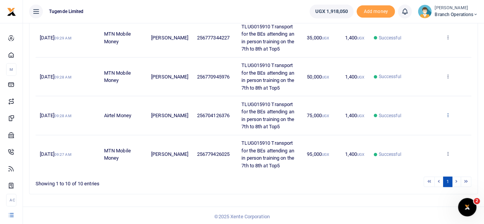
click at [449, 112] on icon at bounding box center [447, 114] width 5 height 5
click at [409, 130] on link "View details" at bounding box center [420, 127] width 60 height 11
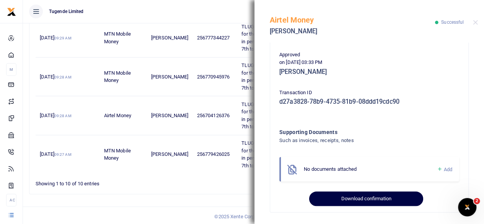
click at [371, 193] on button "Download confirmation" at bounding box center [366, 198] width 114 height 15
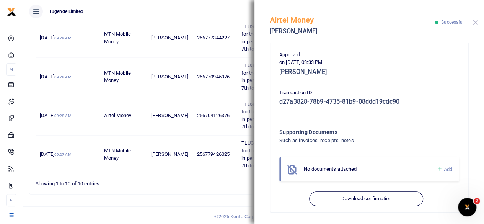
click at [477, 21] on button "Close" at bounding box center [475, 22] width 5 height 5
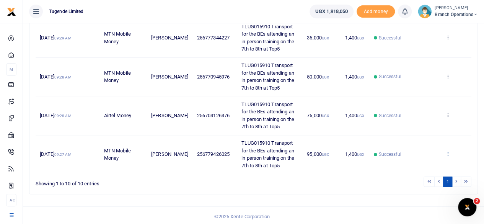
click at [449, 151] on icon at bounding box center [447, 153] width 5 height 5
click at [422, 124] on link "View details" at bounding box center [420, 124] width 60 height 11
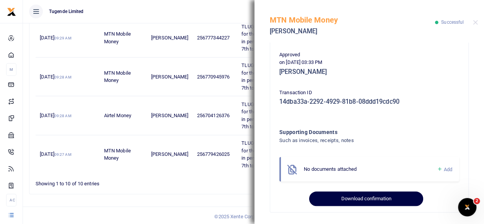
click at [352, 196] on button "Download confirmation" at bounding box center [366, 198] width 114 height 15
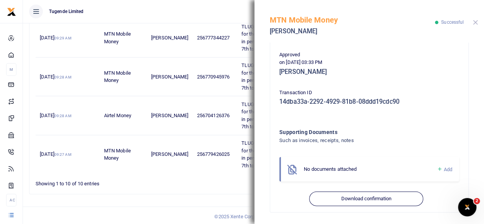
click at [476, 23] on button "Close" at bounding box center [475, 22] width 5 height 5
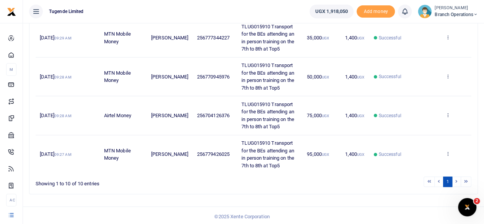
scroll to position [0, 0]
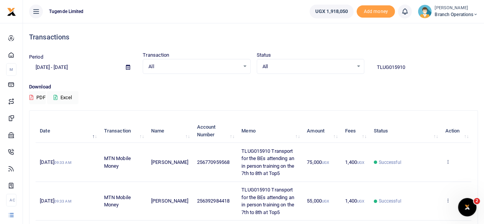
click at [409, 67] on input "TLUG015910" at bounding box center [425, 67] width 108 height 13
paste input "-015964"
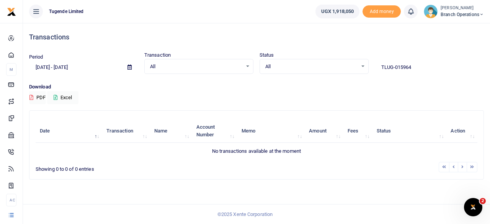
click at [396, 67] on input "TLUG-015964" at bounding box center [429, 67] width 109 height 13
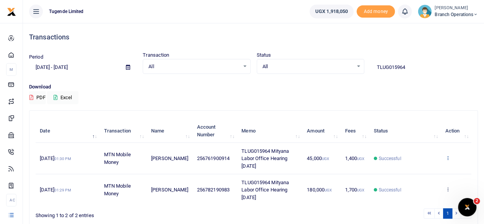
type input "TLUG015964"
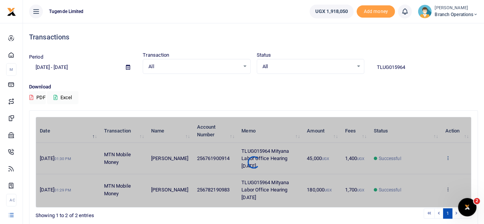
click at [449, 157] on div "Date Transaction Name Account Number Memo Amount Fees Status Action 5th Aug 202…" at bounding box center [254, 162] width 436 height 91
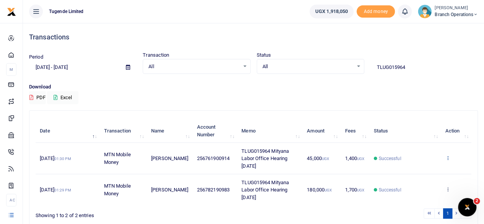
click at [448, 155] on icon at bounding box center [447, 157] width 5 height 5
click at [415, 167] on link "View details" at bounding box center [420, 170] width 60 height 11
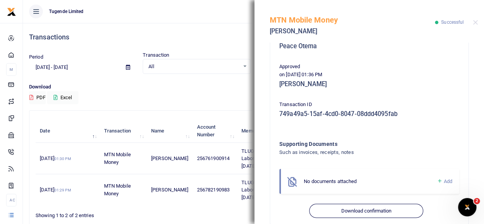
scroll to position [183, 0]
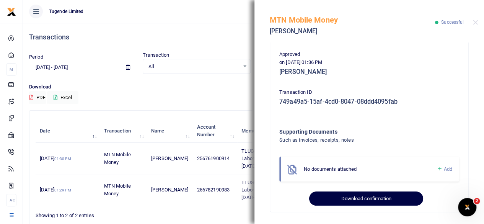
click at [377, 196] on button "Download confirmation" at bounding box center [366, 198] width 114 height 15
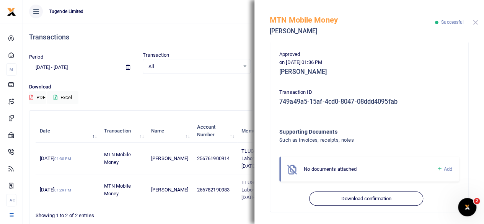
click at [474, 23] on button "Close" at bounding box center [475, 22] width 5 height 5
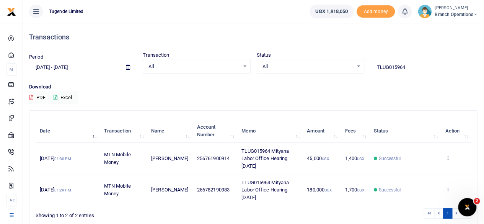
click at [448, 188] on icon at bounding box center [447, 188] width 5 height 5
click at [423, 161] on link "View details" at bounding box center [420, 160] width 60 height 11
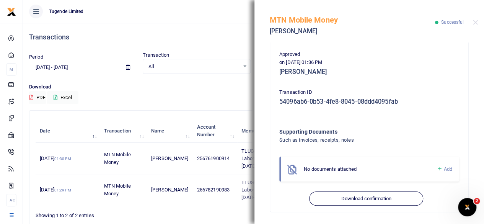
scroll to position [182, 0]
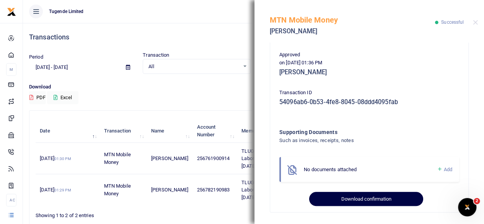
click at [364, 198] on button "Download confirmation" at bounding box center [366, 199] width 114 height 15
click at [361, 196] on button "Download confirmation" at bounding box center [366, 199] width 114 height 15
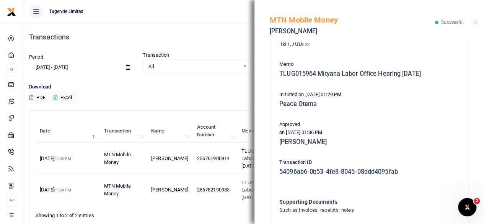
scroll to position [183, 0]
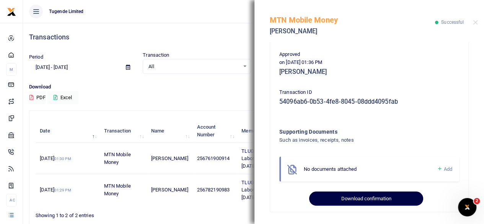
click at [368, 196] on button "Download confirmation" at bounding box center [366, 198] width 114 height 15
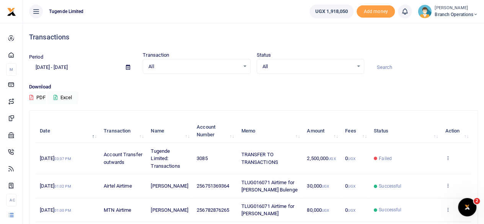
click at [399, 64] on input at bounding box center [425, 67] width 108 height 13
paste input "TLUG-015964"
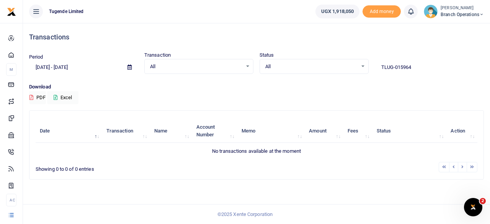
click at [396, 67] on input "TLUG-015964" at bounding box center [429, 67] width 109 height 13
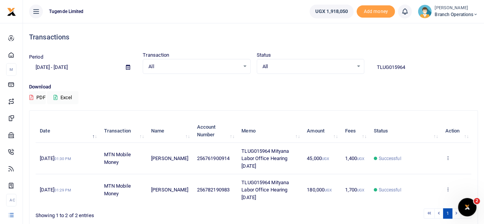
scroll to position [33, 0]
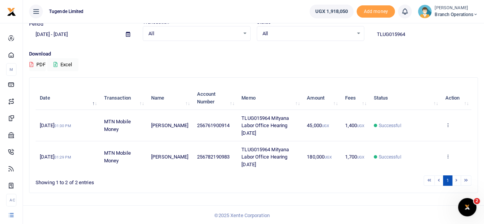
click at [449, 123] on icon at bounding box center [447, 124] width 5 height 5
click at [412, 140] on link "View details" at bounding box center [420, 137] width 60 height 11
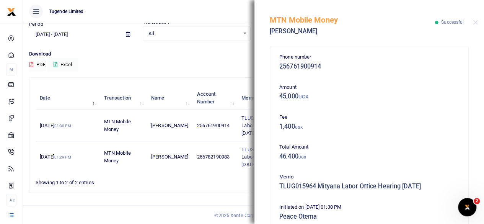
scroll to position [183, 0]
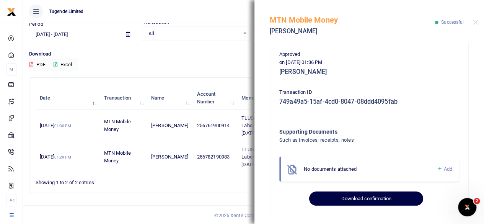
click at [377, 193] on button "Download confirmation" at bounding box center [366, 198] width 114 height 15
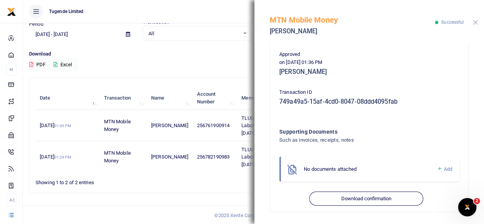
click at [476, 23] on button "Close" at bounding box center [475, 22] width 5 height 5
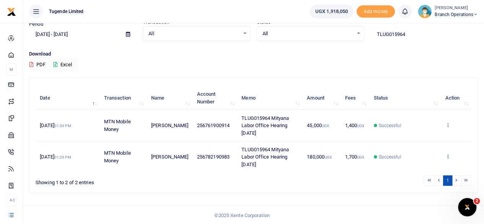
click at [448, 156] on icon at bounding box center [447, 156] width 5 height 5
click at [423, 126] on link "View details" at bounding box center [420, 127] width 60 height 11
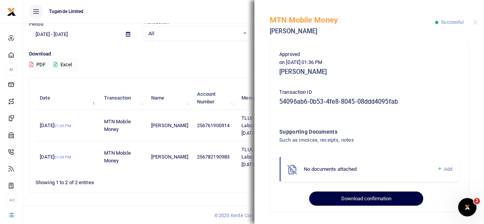
click at [374, 200] on button "Download confirmation" at bounding box center [366, 198] width 114 height 15
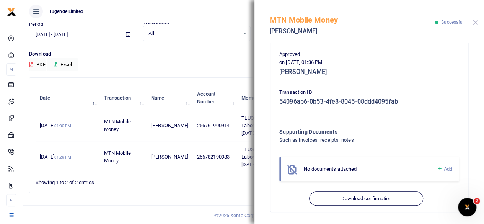
click at [475, 21] on button "Close" at bounding box center [475, 22] width 5 height 5
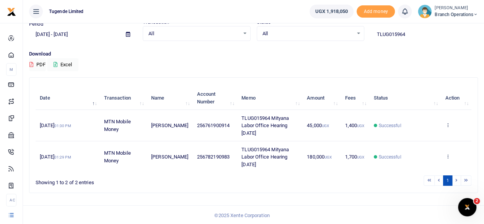
click at [415, 32] on input "TLUG015964" at bounding box center [425, 34] width 108 height 13
paste input "-015943"
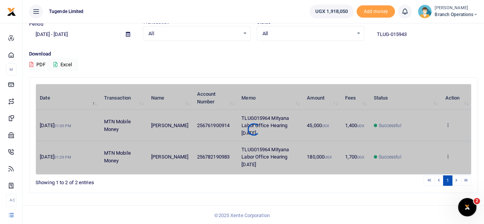
scroll to position [0, 0]
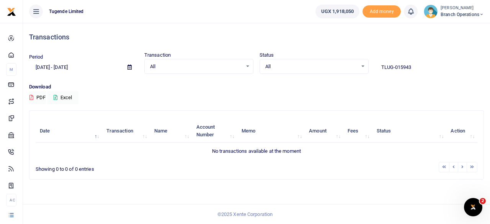
click at [395, 68] on input "TLUG-015943" at bounding box center [429, 67] width 109 height 13
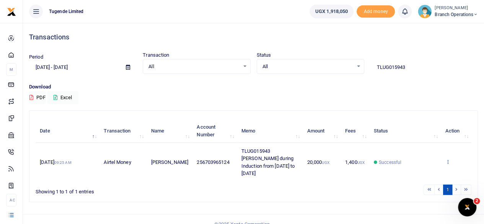
type input "TLUG015943"
click at [449, 160] on icon at bounding box center [447, 161] width 5 height 5
click at [446, 162] on icon at bounding box center [447, 161] width 5 height 5
click at [420, 133] on link "View details" at bounding box center [420, 133] width 60 height 11
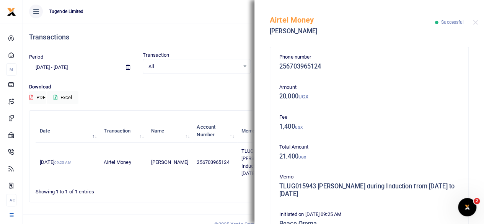
scroll to position [190, 0]
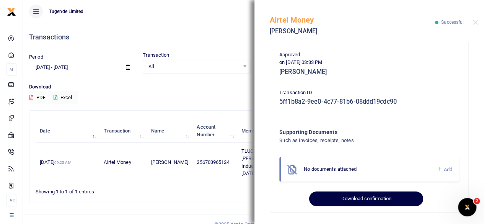
click at [360, 194] on button "Download confirmation" at bounding box center [366, 198] width 114 height 15
